Goal: Task Accomplishment & Management: Use online tool/utility

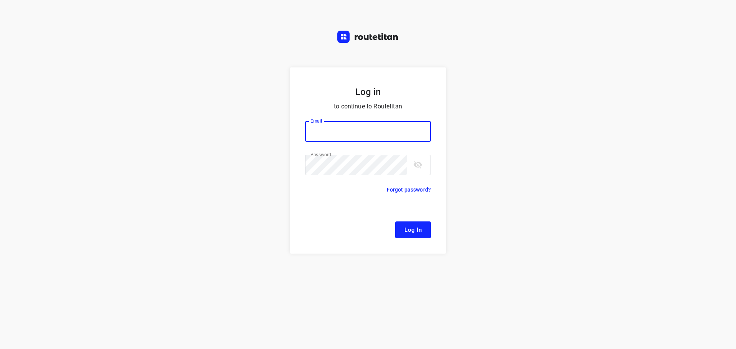
type input "[EMAIL_ADDRESS][DOMAIN_NAME]"
click at [412, 235] on span "Log In" at bounding box center [413, 230] width 17 height 10
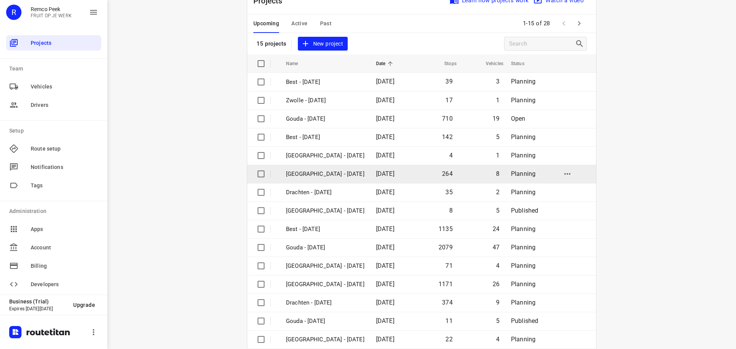
scroll to position [38, 0]
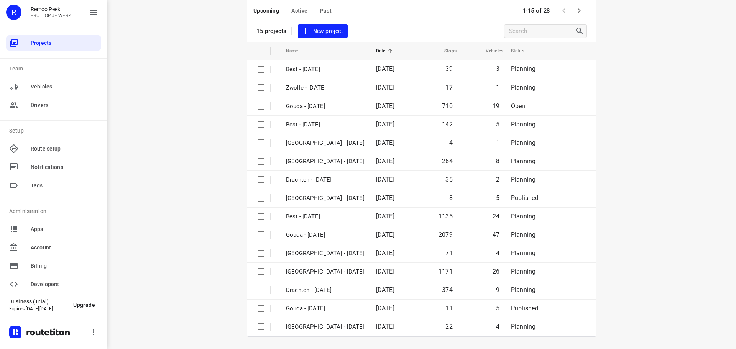
click at [298, 10] on span "Active" at bounding box center [299, 11] width 16 height 10
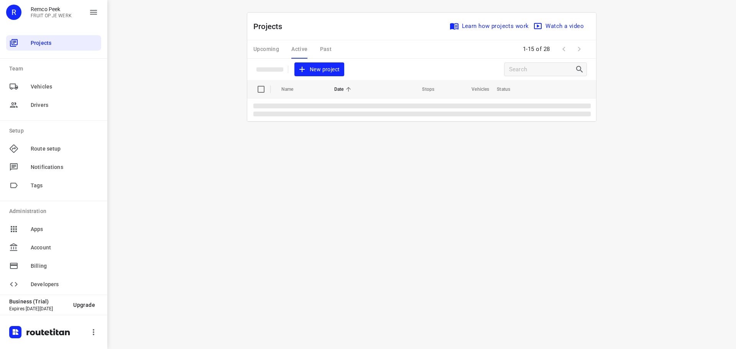
scroll to position [0, 0]
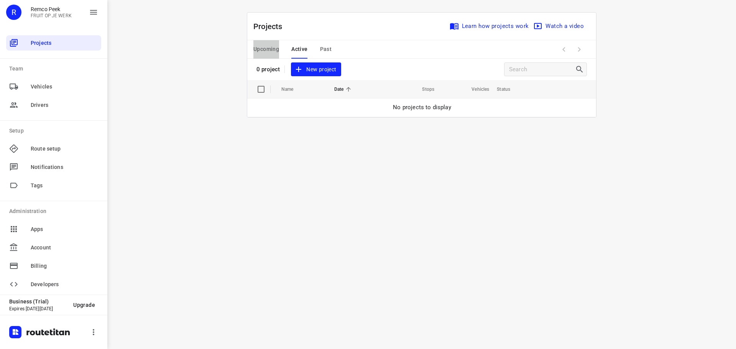
click at [263, 51] on span "Upcoming" at bounding box center [267, 49] width 26 height 10
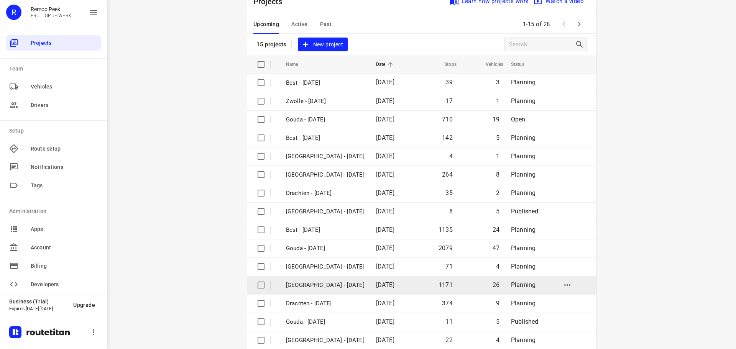
scroll to position [38, 0]
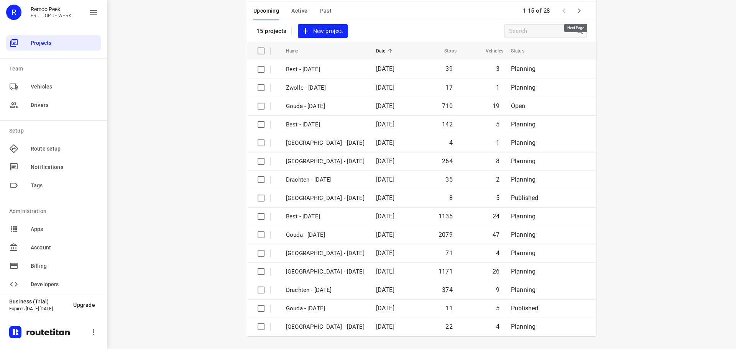
click at [575, 7] on icon "button" at bounding box center [579, 10] width 9 height 9
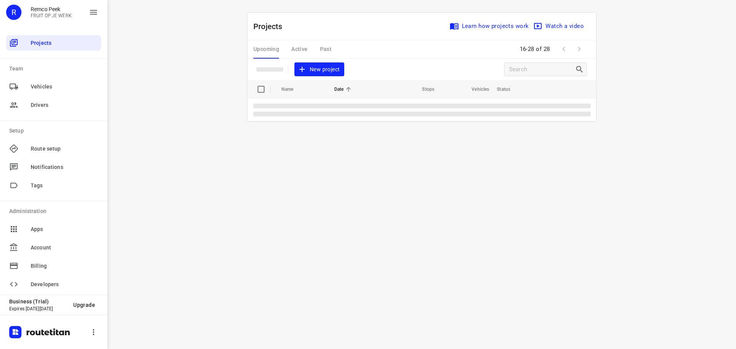
scroll to position [0, 0]
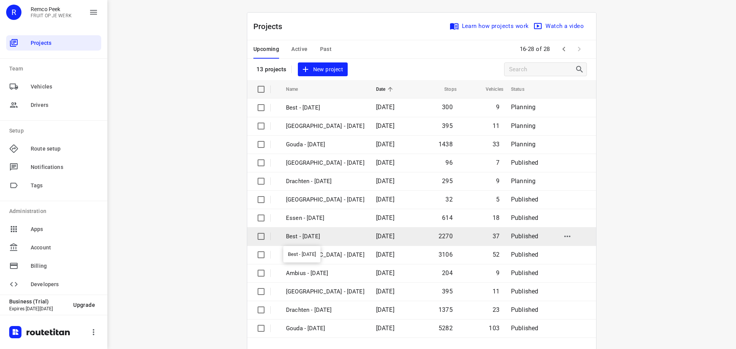
click at [320, 240] on p "Best - [DATE]" at bounding box center [325, 236] width 79 height 9
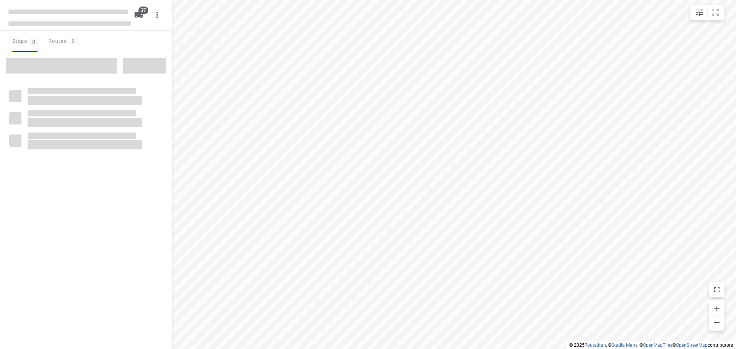
checkbox input "true"
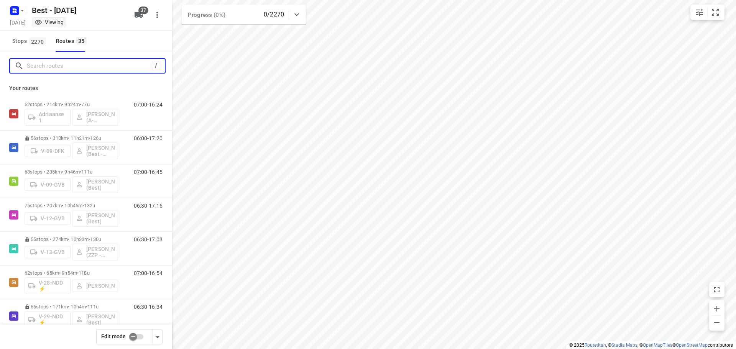
click at [97, 63] on input "Search routes" at bounding box center [89, 66] width 125 height 12
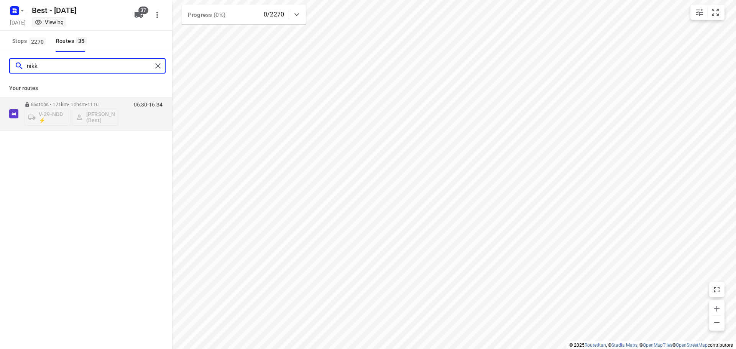
type input "nikk"
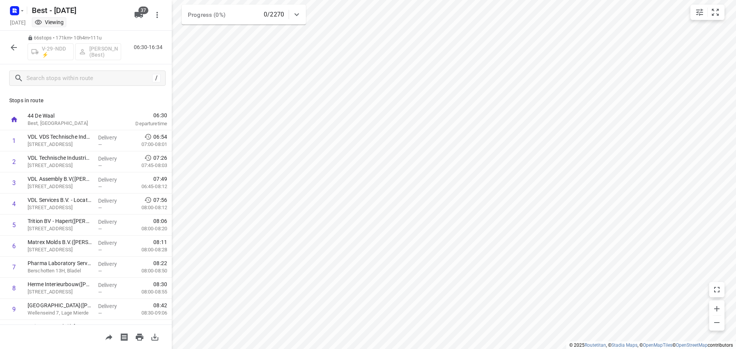
click at [11, 48] on icon "button" at bounding box center [14, 47] width 6 height 6
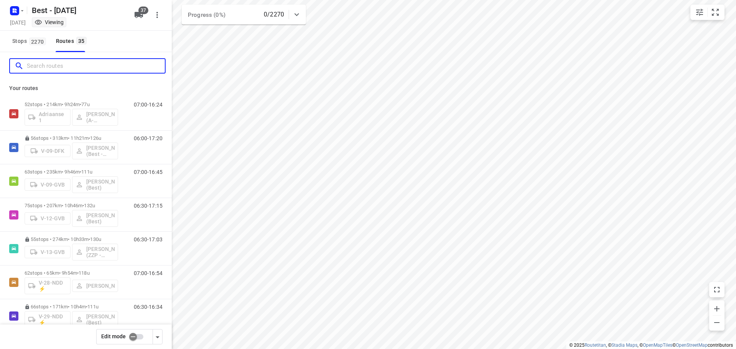
click at [49, 63] on input "Search routes" at bounding box center [96, 66] width 138 height 12
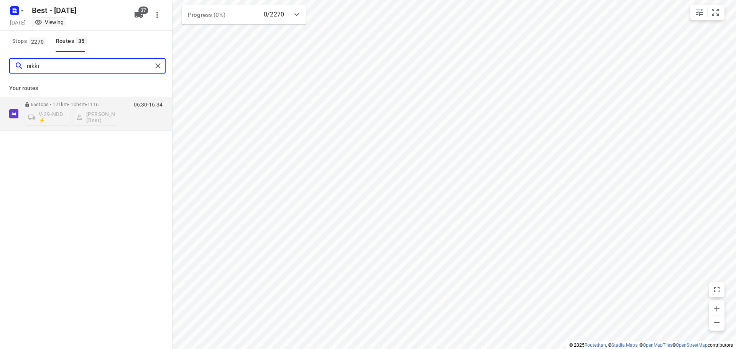
type input "nikki"
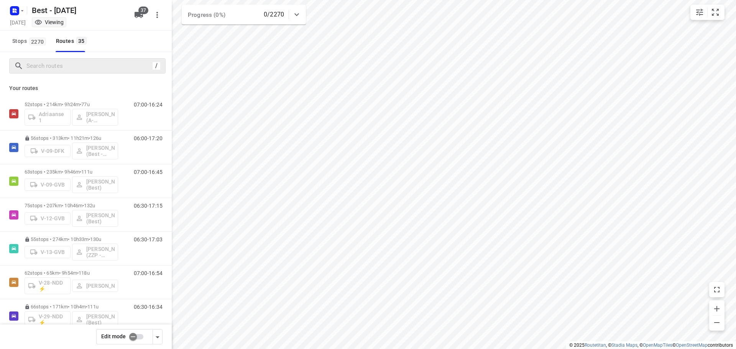
click at [133, 338] on input "checkbox" at bounding box center [133, 337] width 44 height 15
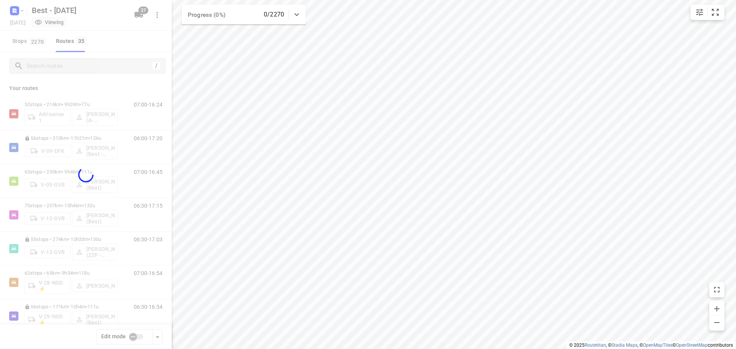
checkbox input "true"
click at [77, 66] on div at bounding box center [86, 174] width 172 height 349
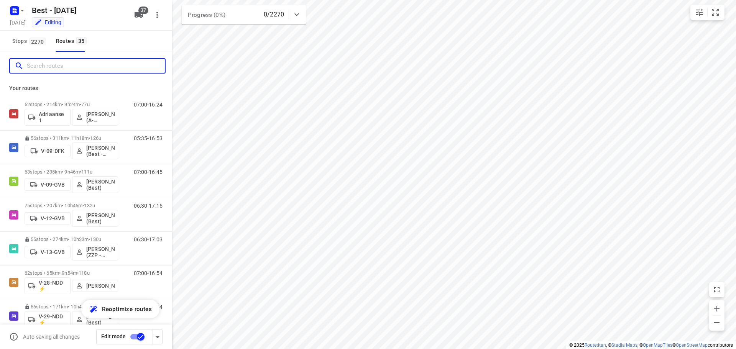
click at [77, 66] on input "Search routes" at bounding box center [96, 66] width 138 height 12
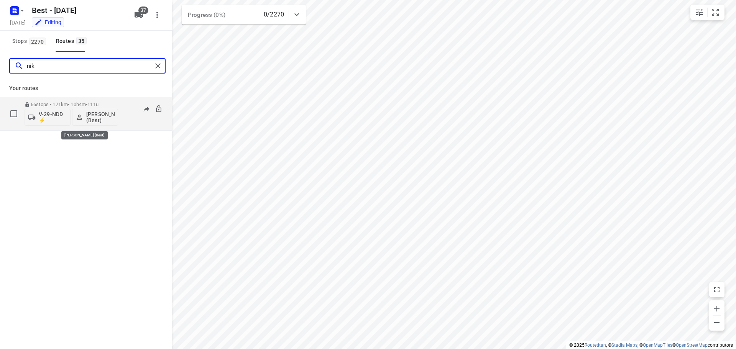
type input "nik"
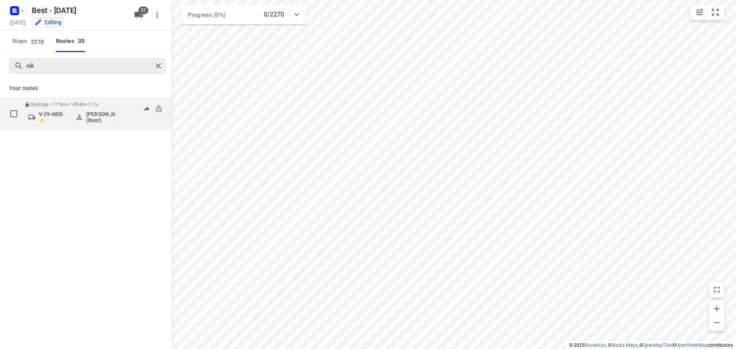
click at [106, 107] on p "66 stops • 171km • 10h4m • 111u" at bounding box center [72, 105] width 94 height 6
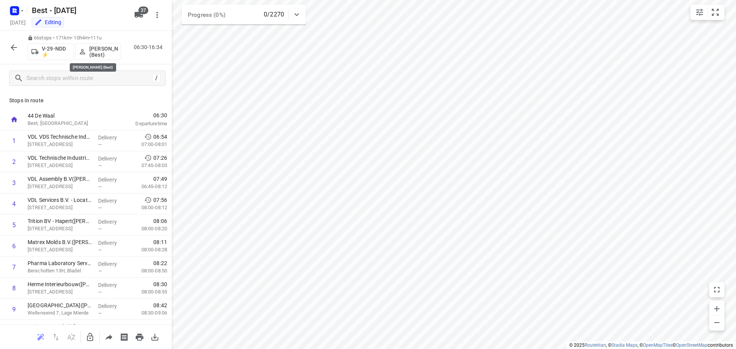
click at [99, 55] on p "[PERSON_NAME] (Best)" at bounding box center [103, 52] width 28 height 12
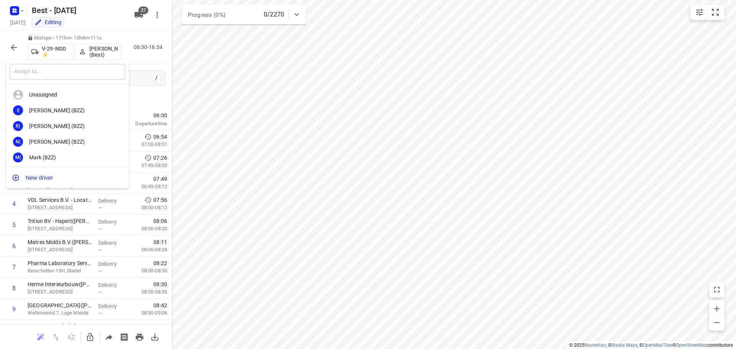
click at [94, 71] on input "text" at bounding box center [68, 72] width 116 height 16
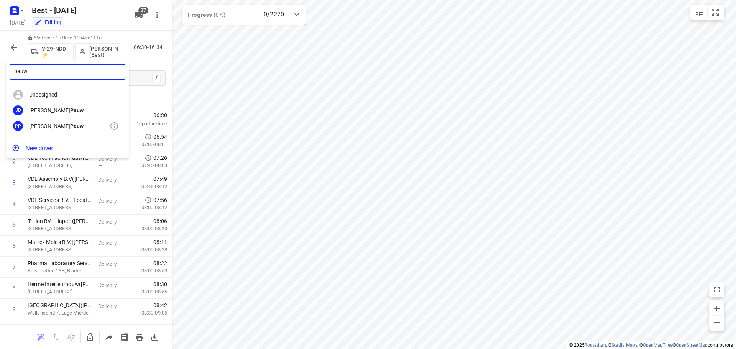
type input "pauw"
click at [70, 125] on b "Pauw" at bounding box center [76, 126] width 13 height 6
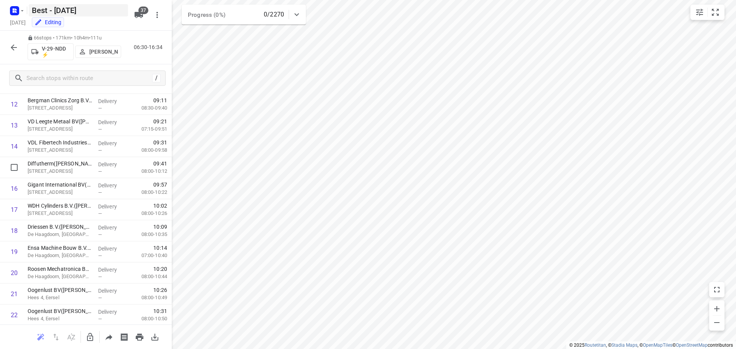
scroll to position [77, 0]
click at [18, 50] on icon "button" at bounding box center [13, 47] width 9 height 9
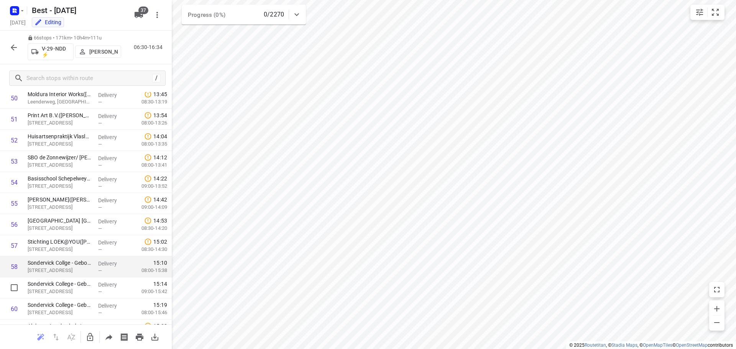
scroll to position [1219, 0]
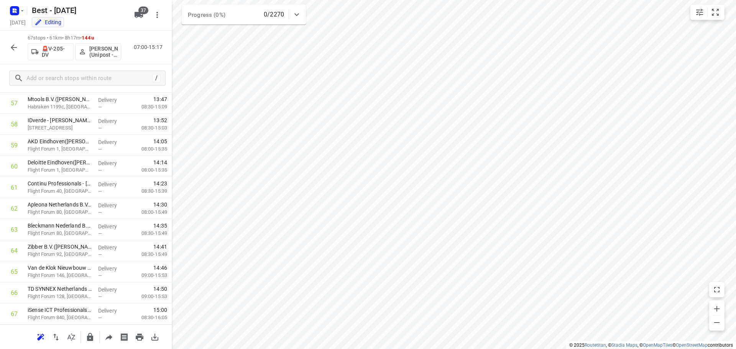
click at [13, 44] on icon "button" at bounding box center [13, 47] width 9 height 9
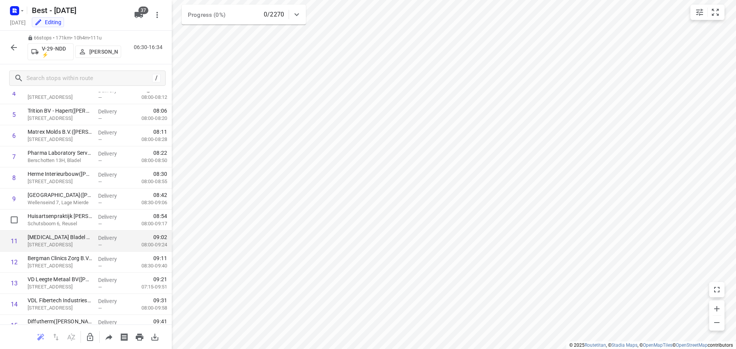
scroll to position [115, 0]
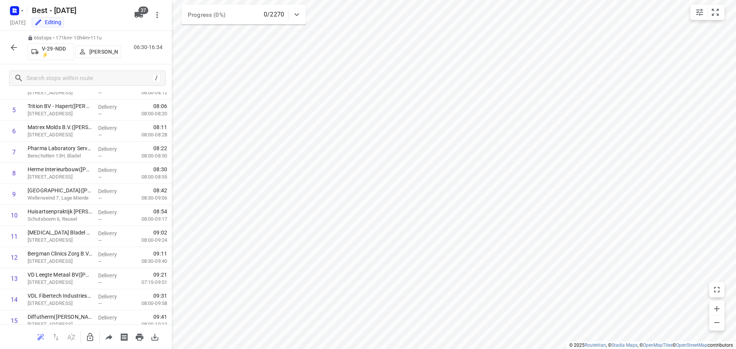
click at [18, 43] on icon "button" at bounding box center [13, 47] width 9 height 9
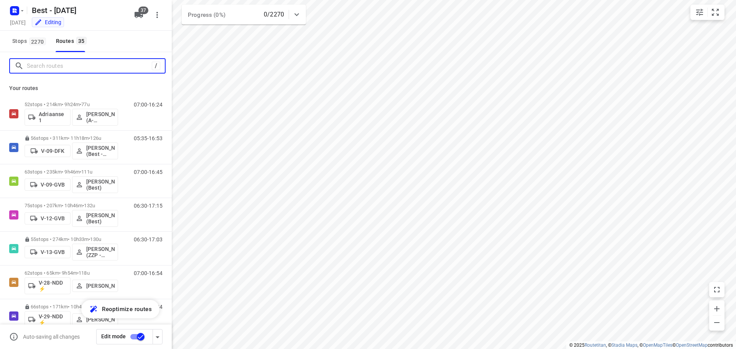
click at [65, 66] on input "Search routes" at bounding box center [89, 66] width 125 height 12
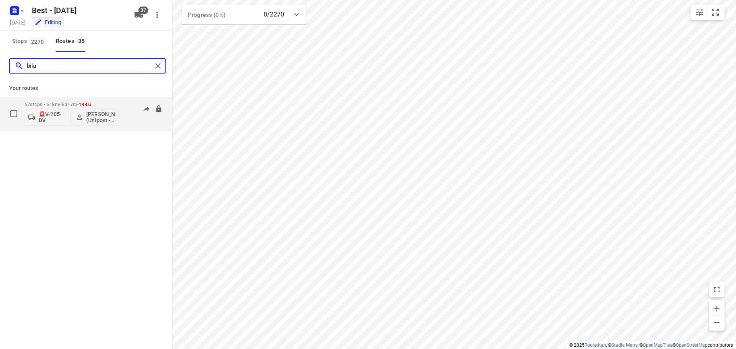
type input "bila"
click at [72, 106] on p "67 stops • 61km • 8h17m • 144u" at bounding box center [72, 105] width 94 height 6
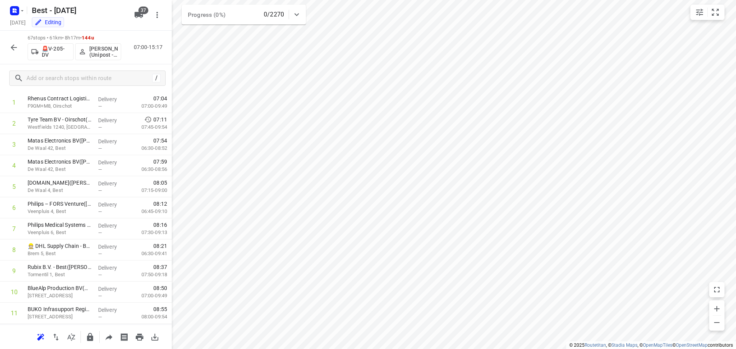
scroll to position [384, 0]
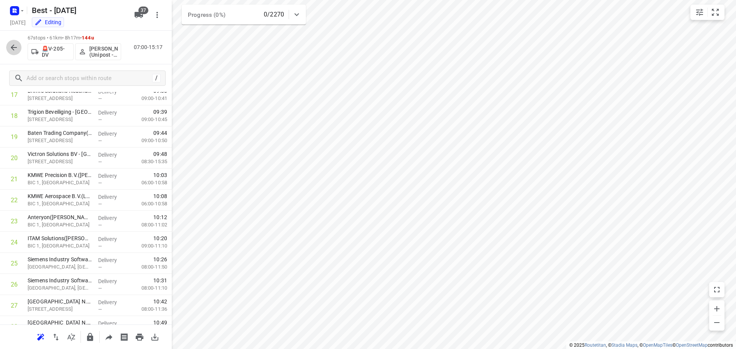
click at [15, 45] on icon "button" at bounding box center [13, 47] width 9 height 9
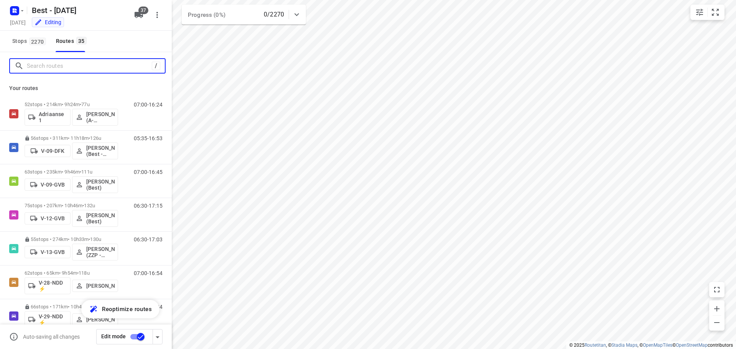
click at [53, 66] on input "Search routes" at bounding box center [89, 66] width 125 height 12
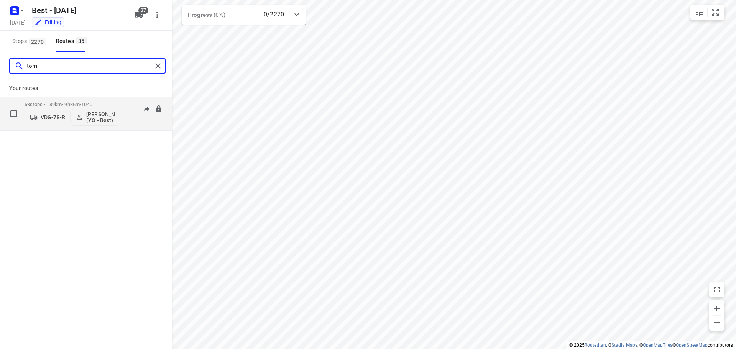
type input "tom"
click at [65, 104] on p "63 stops • 189km • 9h36m • 104u" at bounding box center [72, 105] width 94 height 6
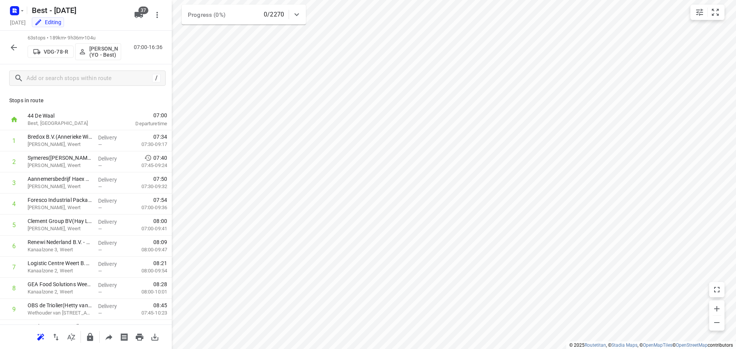
click at [110, 58] on button "[PERSON_NAME] (YO - Best)" at bounding box center [98, 51] width 46 height 17
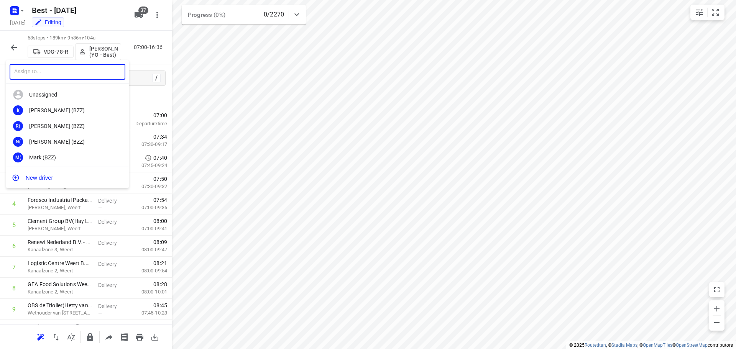
click at [82, 78] on input "text" at bounding box center [68, 72] width 116 height 16
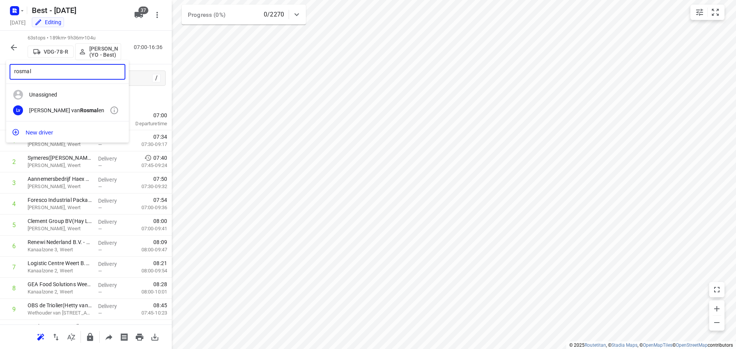
type input "rosmal"
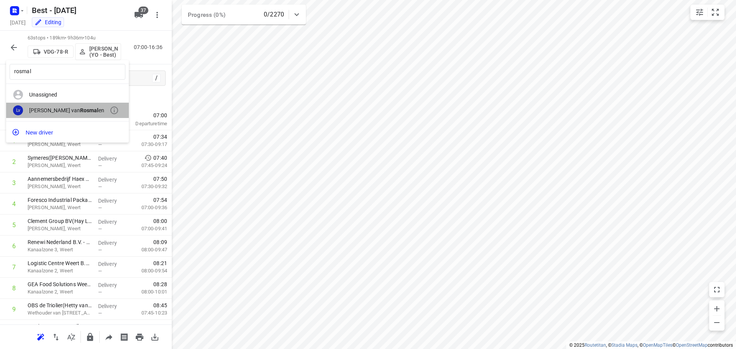
click at [59, 106] on div "Lv [PERSON_NAME] en" at bounding box center [67, 111] width 123 height 16
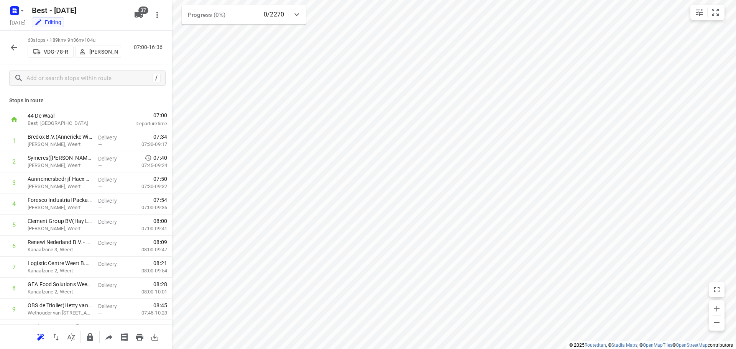
click at [19, 41] on div at bounding box center [13, 47] width 15 height 15
click at [14, 49] on icon "button" at bounding box center [13, 47] width 9 height 9
